Goal: Information Seeking & Learning: Learn about a topic

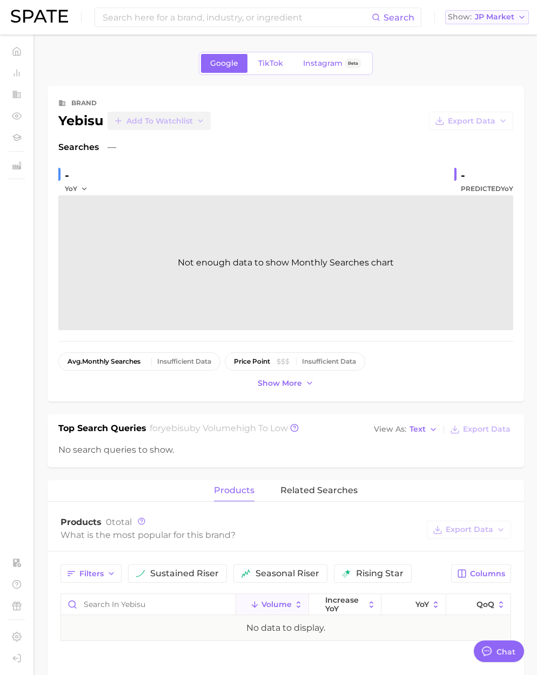
click at [503, 17] on span "JP Market" at bounding box center [493, 17] width 39 height 6
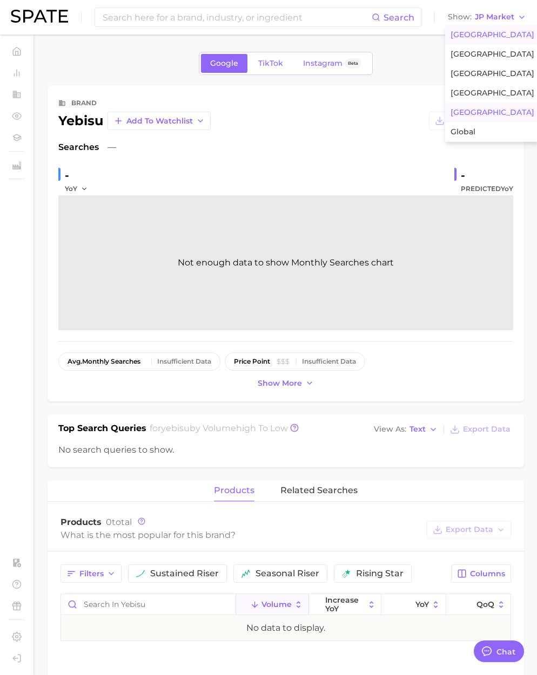
scroll to position [1769, 0]
click at [487, 32] on span "[GEOGRAPHIC_DATA]" at bounding box center [492, 34] width 84 height 9
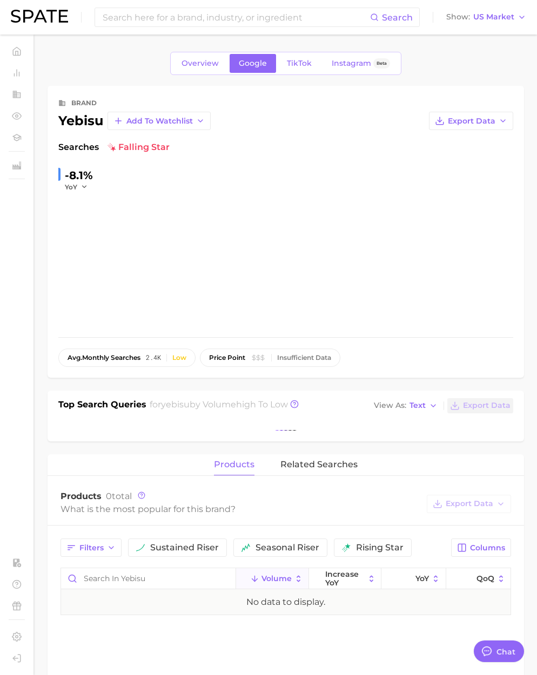
type textarea "x"
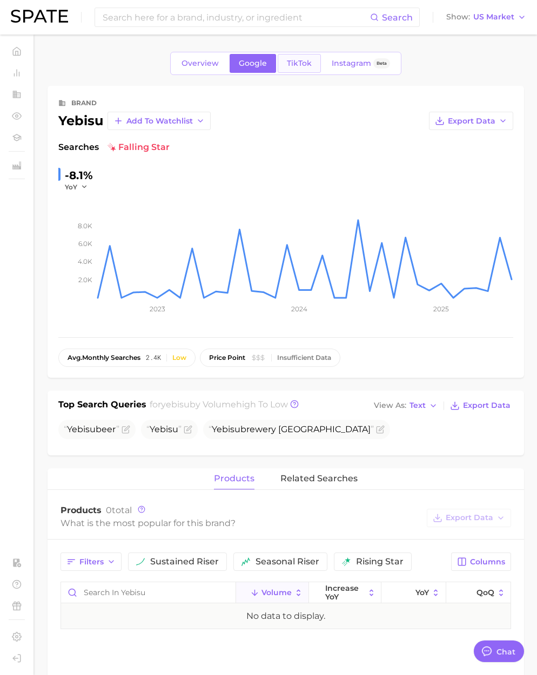
click at [287, 66] on span "TikTok" at bounding box center [299, 63] width 25 height 9
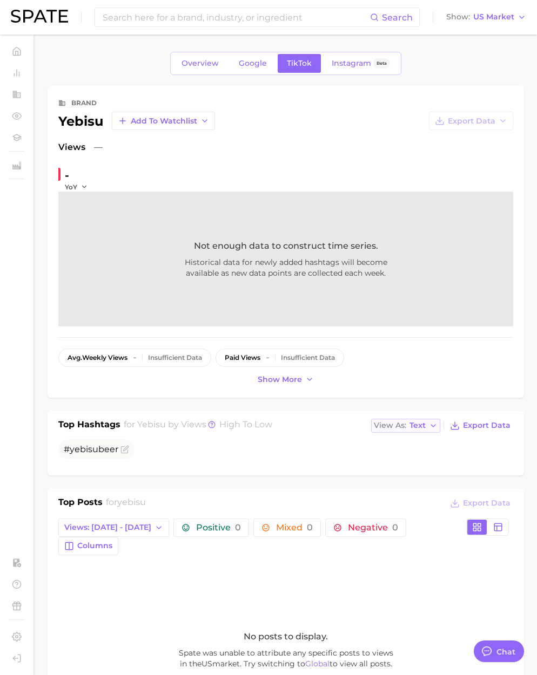
click at [417, 428] on span "Text" at bounding box center [417, 426] width 16 height 6
click at [409, 466] on span "Table" at bounding box center [399, 462] width 21 height 9
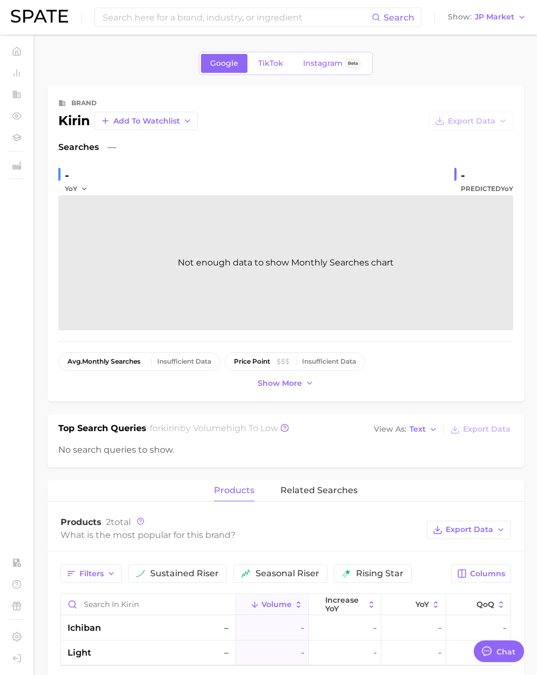
scroll to position [1769, 0]
click at [483, 14] on span "JP Market" at bounding box center [493, 17] width 39 height 6
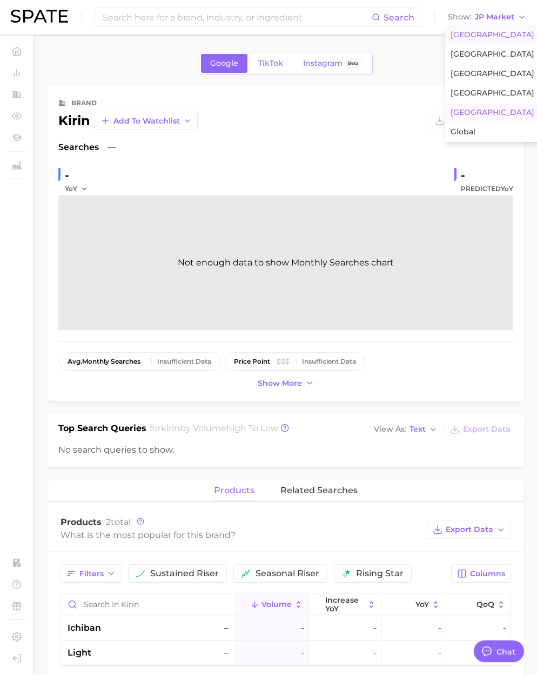
click at [489, 31] on span "[GEOGRAPHIC_DATA]" at bounding box center [492, 34] width 84 height 9
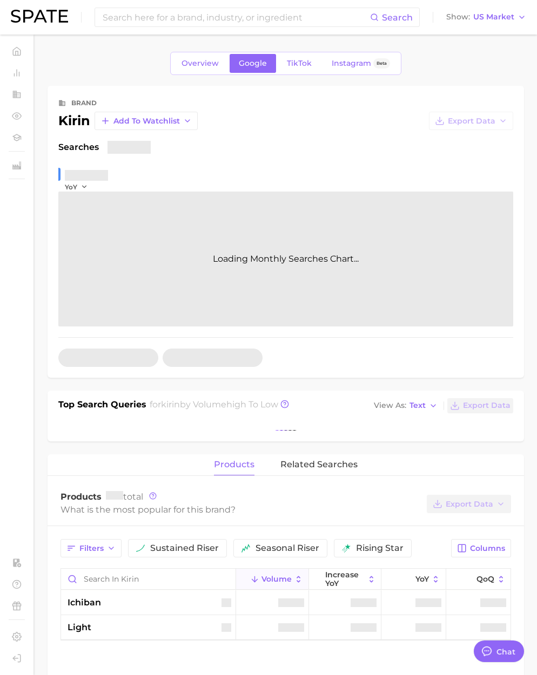
type textarea "x"
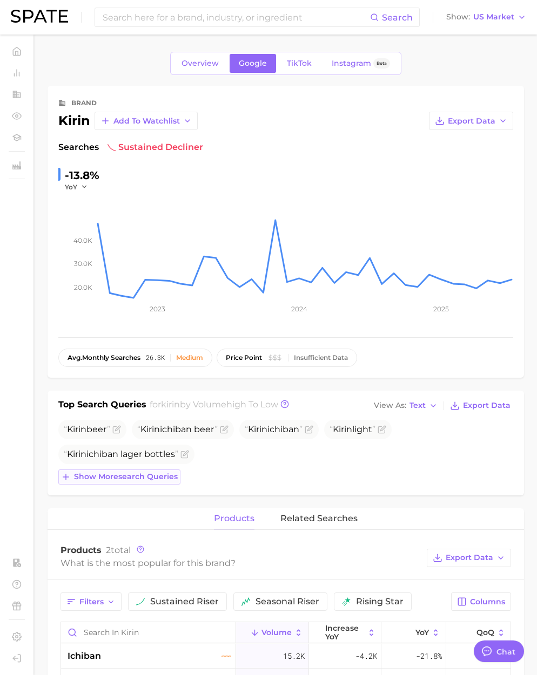
click at [156, 481] on span "Show more search queries" at bounding box center [126, 476] width 104 height 9
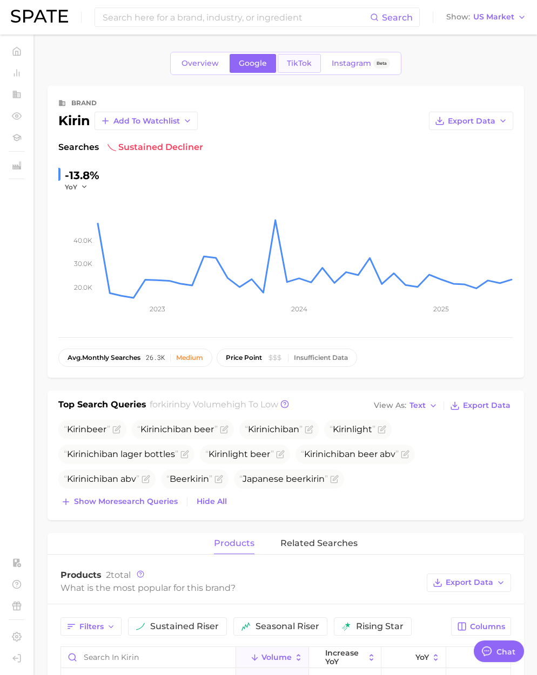
click at [296, 60] on span "TikTok" at bounding box center [299, 63] width 25 height 9
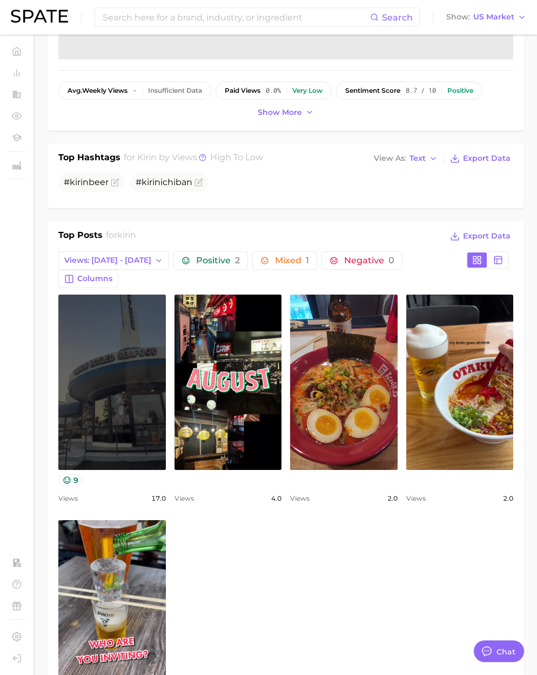
scroll to position [287, 0]
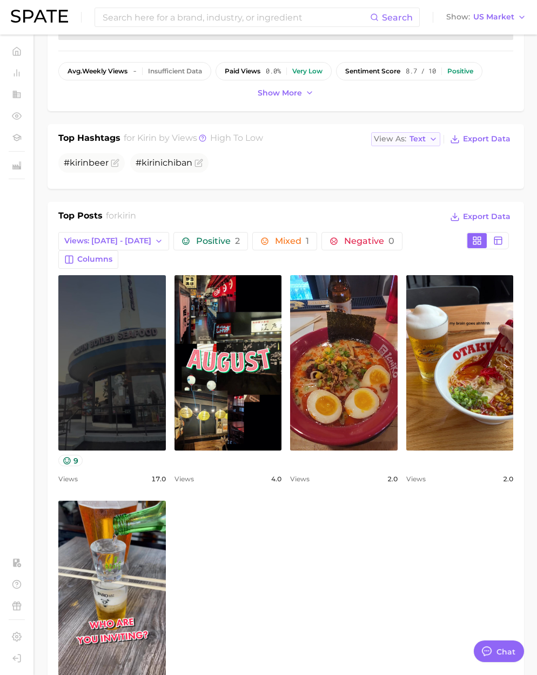
click at [429, 141] on button "View As Text" at bounding box center [405, 139] width 69 height 14
click at [420, 174] on button "Table" at bounding box center [430, 176] width 119 height 19
